Goal: Information Seeking & Learning: Find specific fact

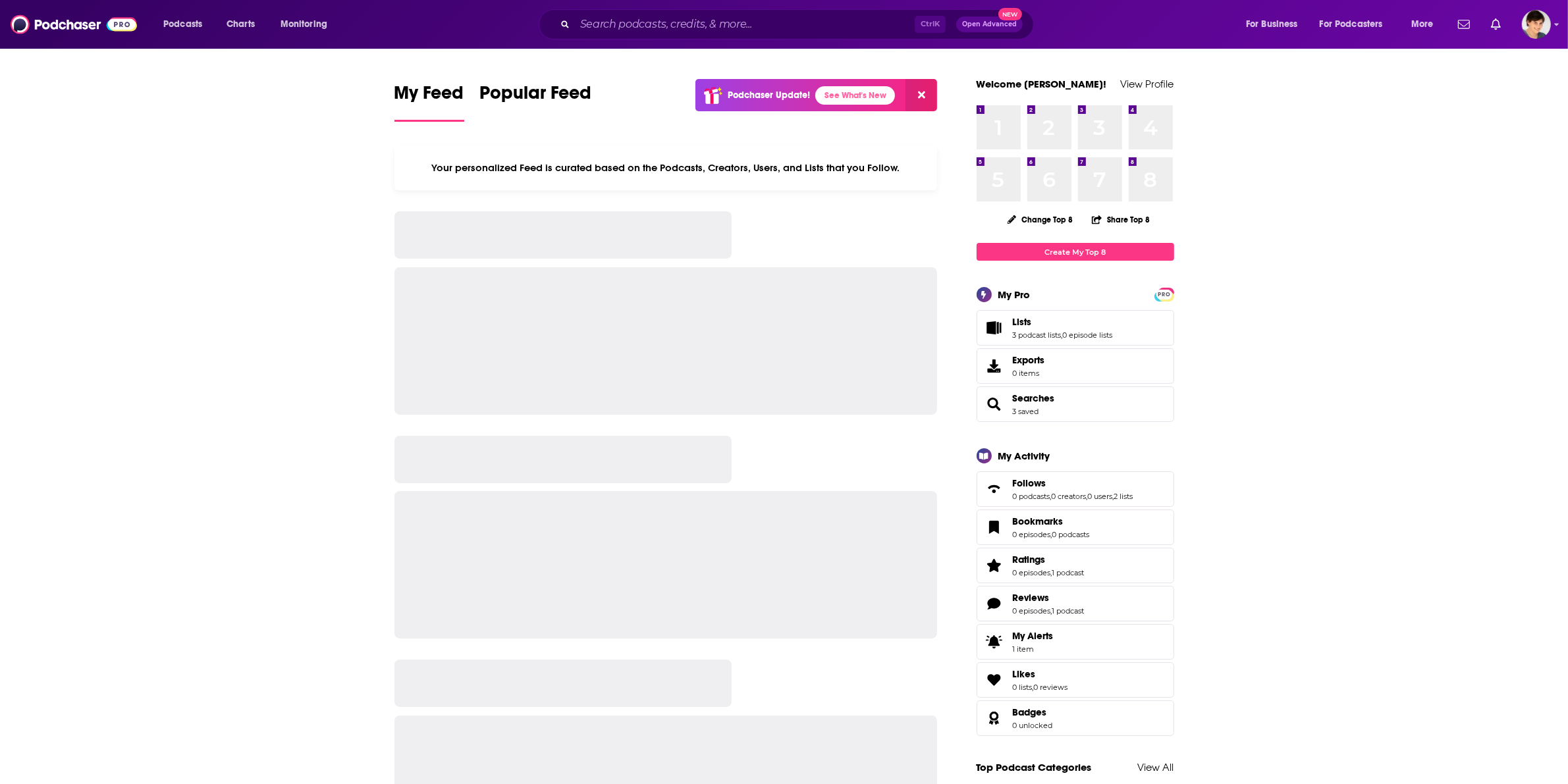
click at [604, 18] on input "Search podcasts, credits, & more..." at bounding box center [745, 24] width 340 height 21
click at [634, 21] on input "Search podcasts, credits, & more..." at bounding box center [745, 24] width 340 height 21
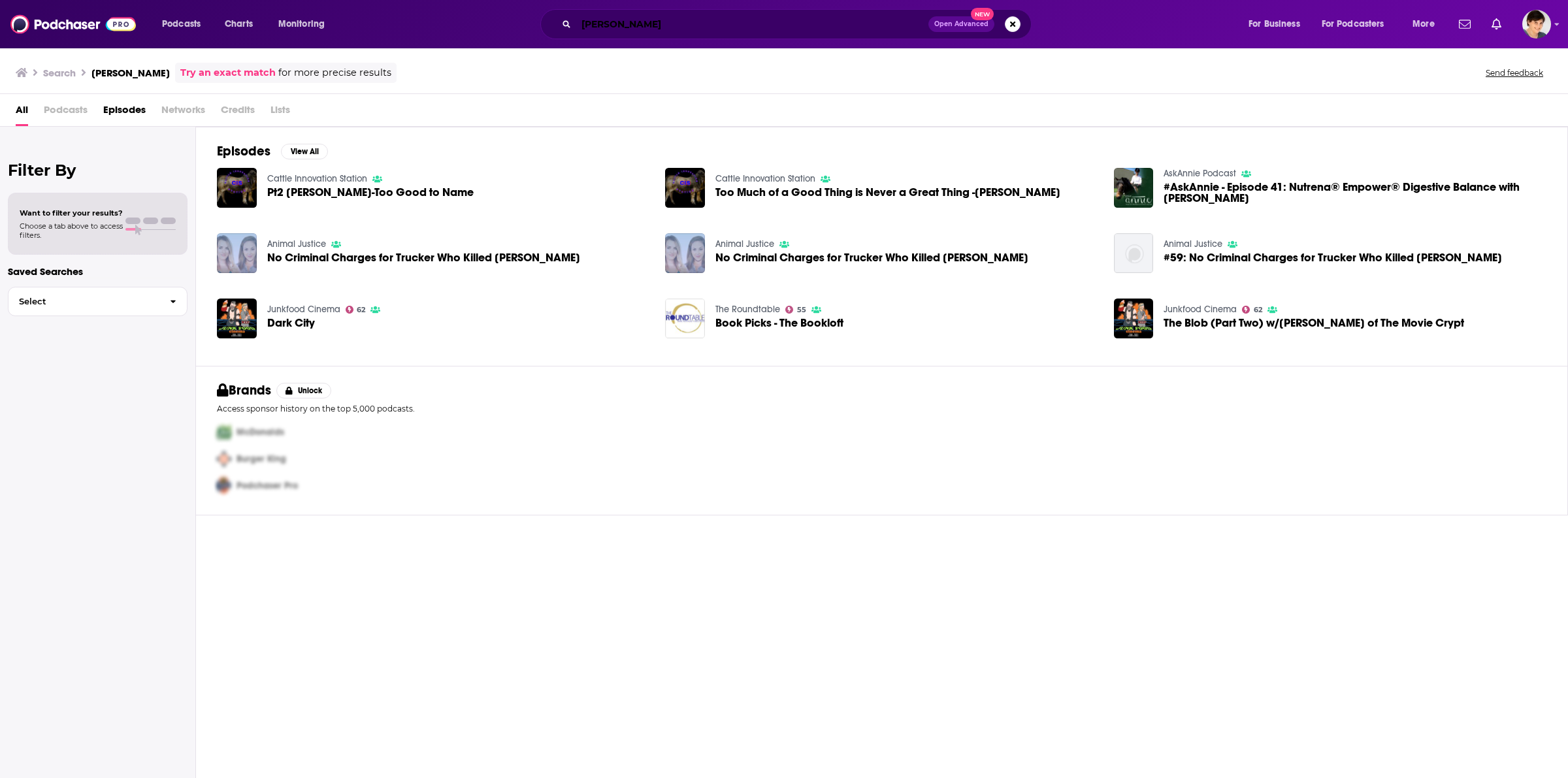
click at [635, 28] on input "[PERSON_NAME]" at bounding box center [752, 24] width 352 height 20
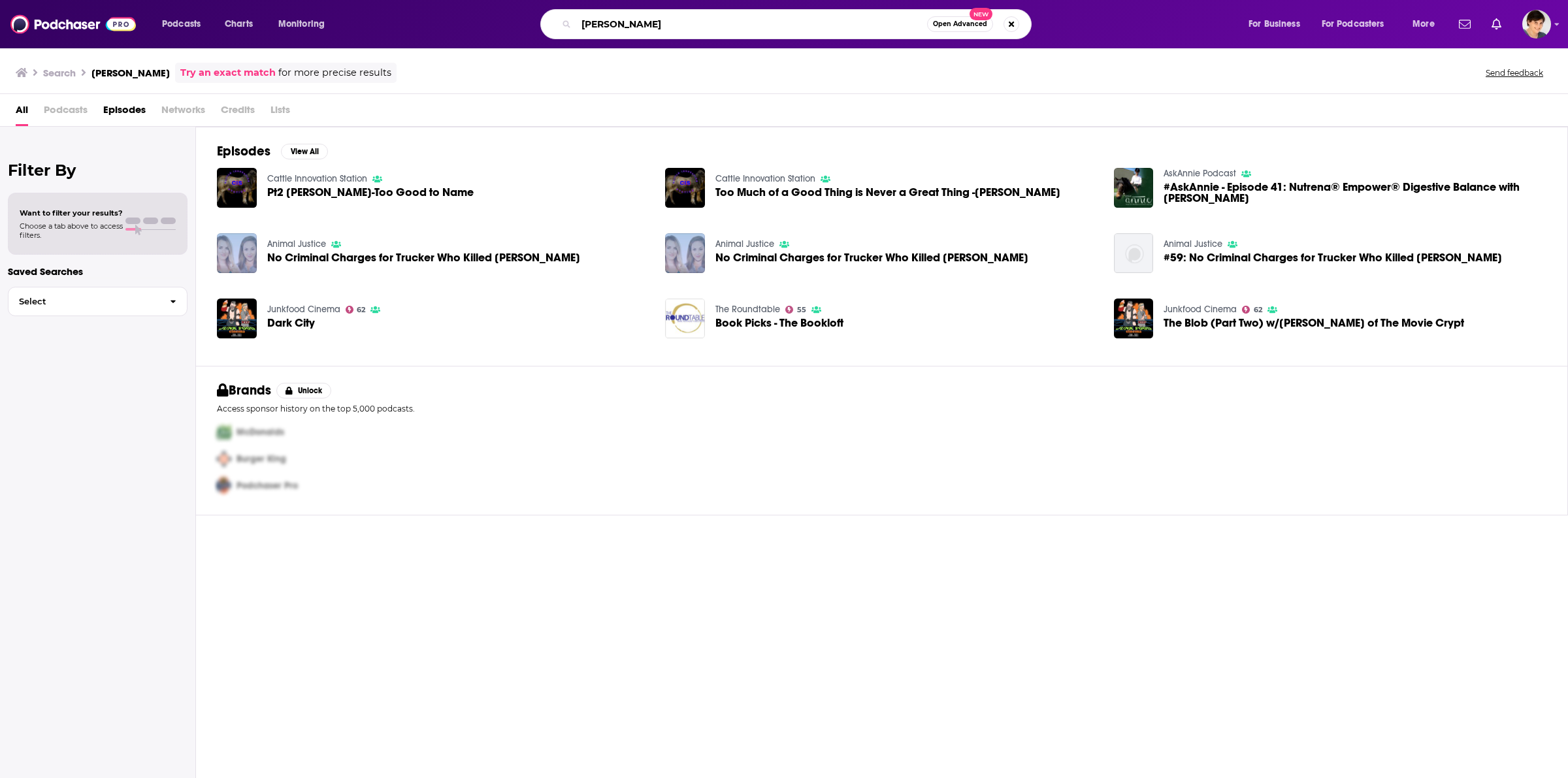
paste input "The Scale Forward Podcast"
type input "The Scale Forward Podcast"
